Goal: Information Seeking & Learning: Learn about a topic

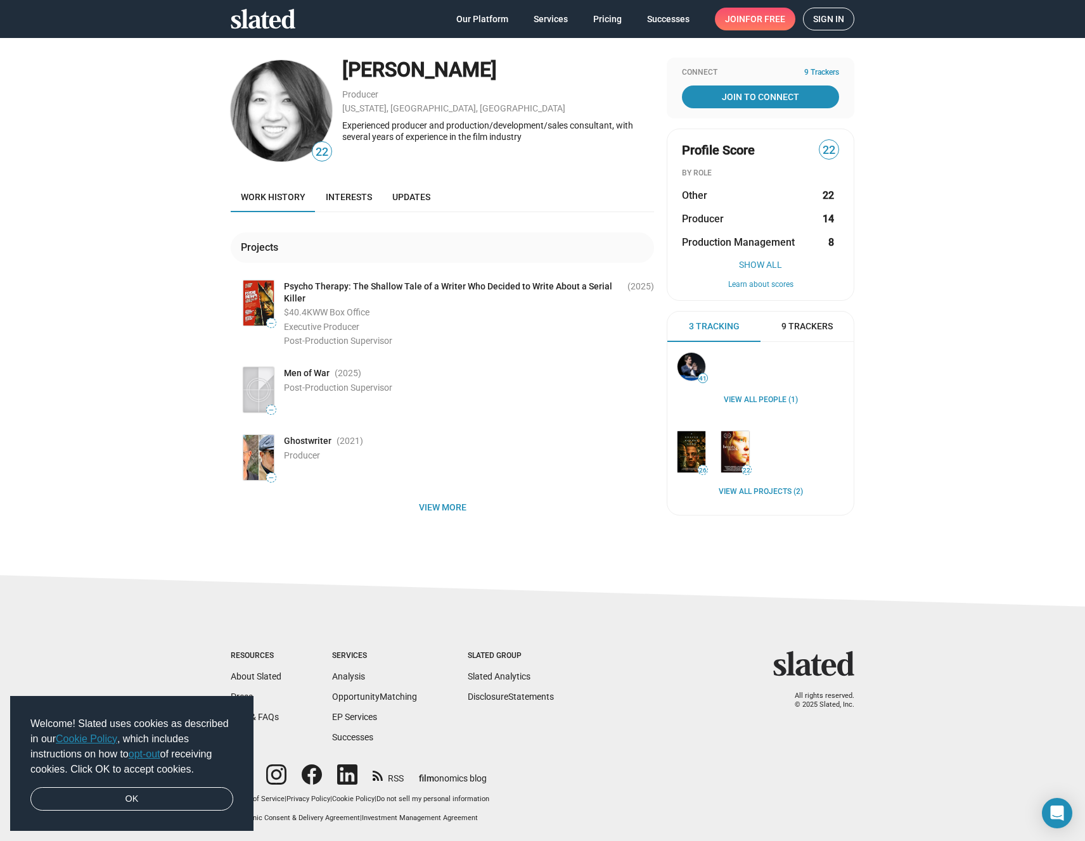
click at [101, 259] on div "22 [PERSON_NAME] Producer [US_STATE], [GEOGRAPHIC_DATA], [GEOGRAPHIC_DATA] Expe…" at bounding box center [542, 298] width 1085 height 522
click at [422, 513] on span "View more" at bounding box center [442, 507] width 403 height 23
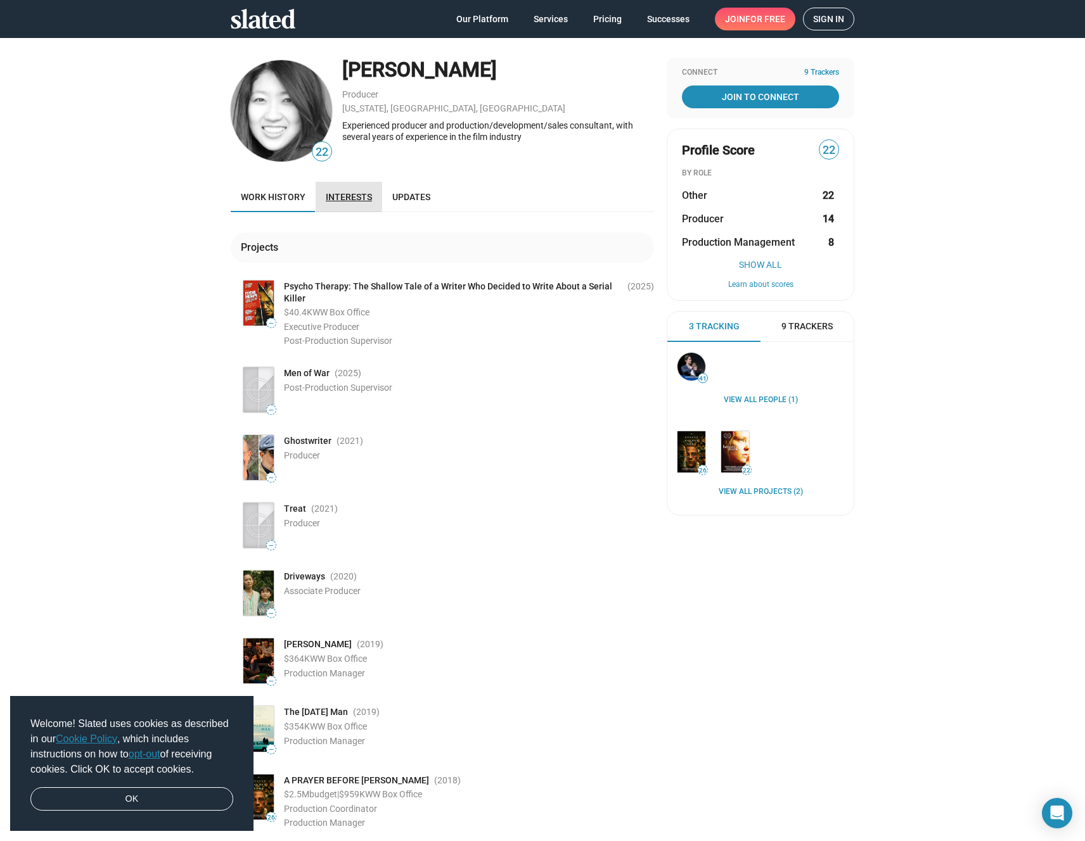
click at [316, 196] on link "Interests" at bounding box center [349, 197] width 67 height 30
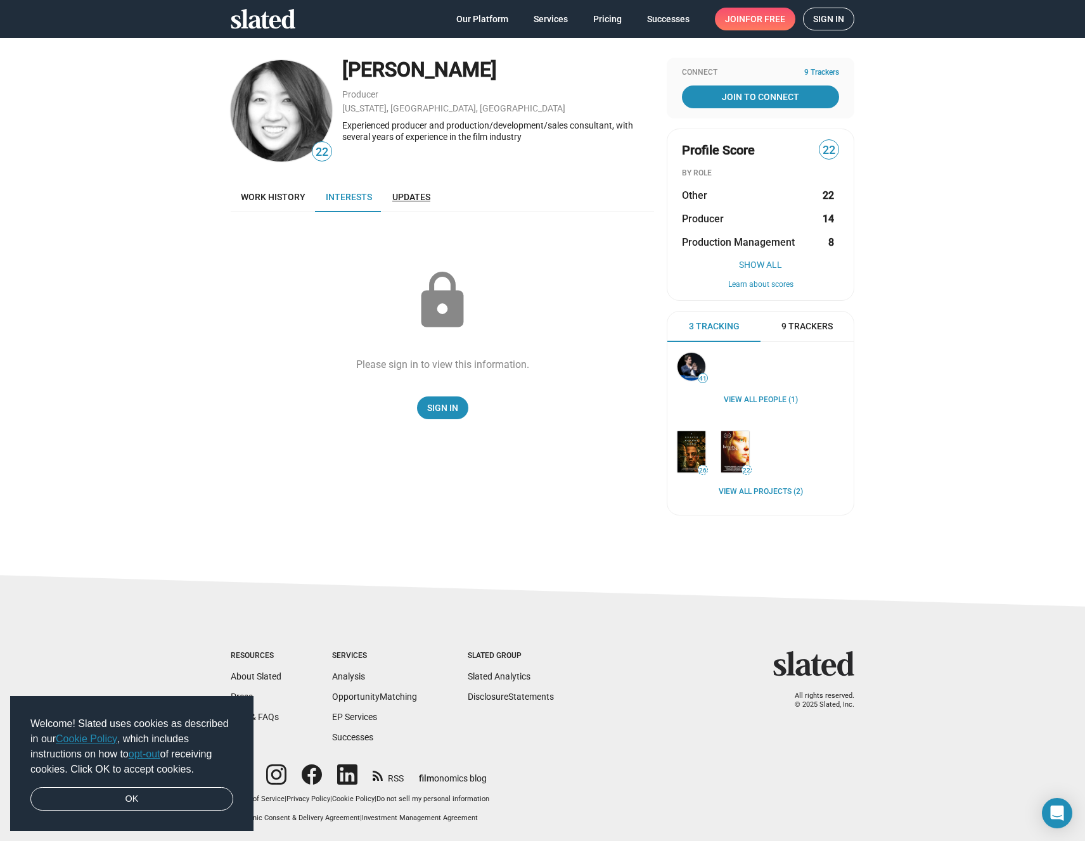
click at [398, 194] on span "Updates" at bounding box center [411, 197] width 38 height 10
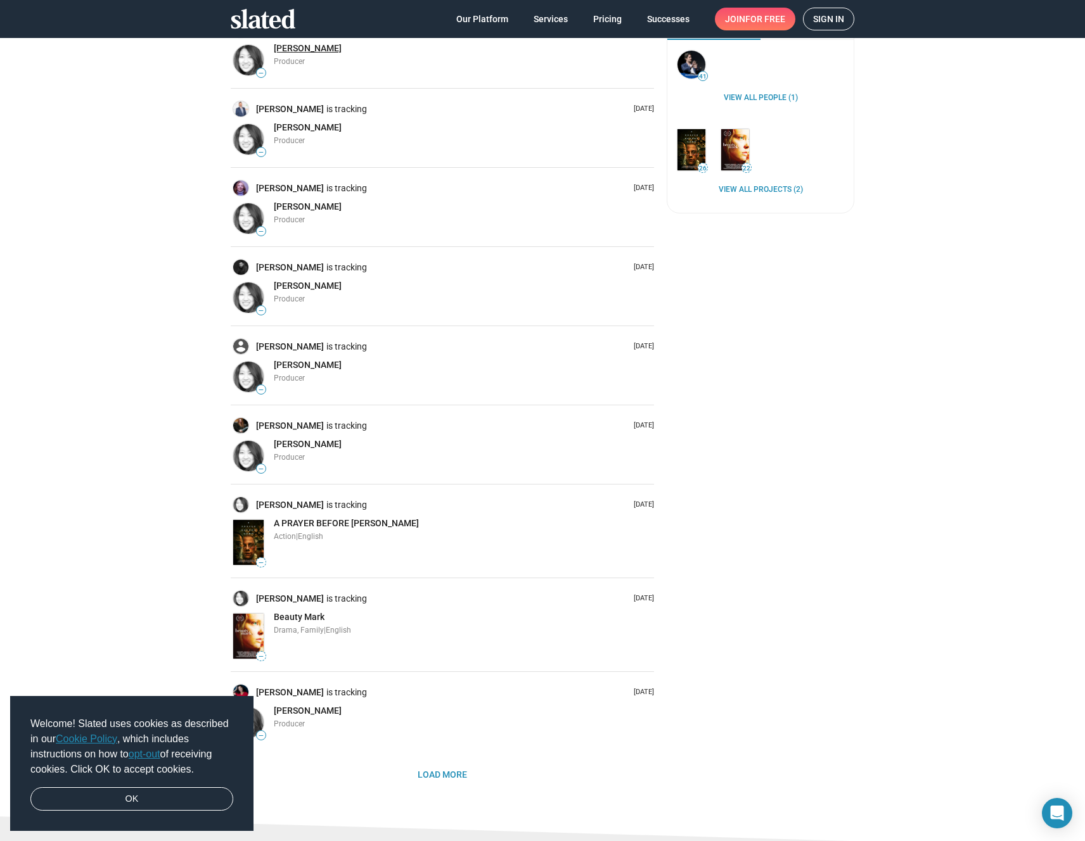
scroll to position [544, 0]
